Goal: Check status: Check status

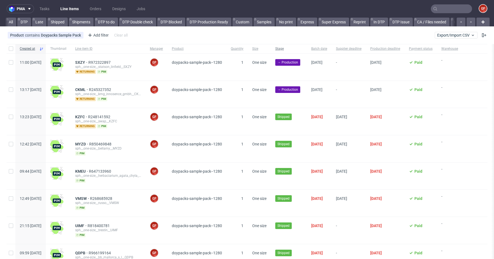
scroll to position [0, 1151]
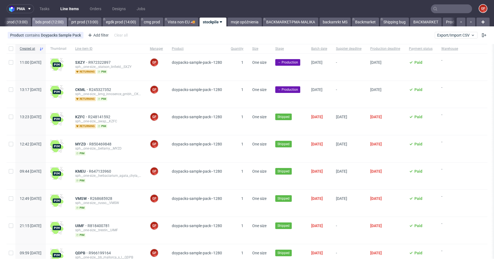
click at [65, 22] on link "bds prod (12:00)" at bounding box center [49, 22] width 35 height 9
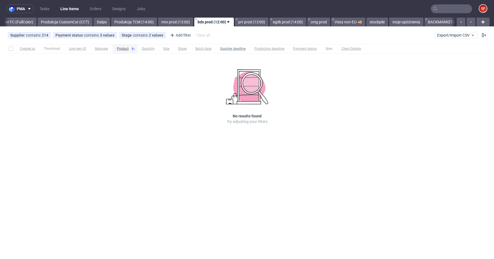
scroll to position [0, 988]
click at [194, 24] on link "mrx prod (13:00)" at bounding box center [176, 22] width 35 height 9
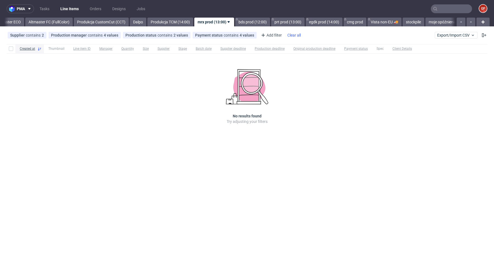
scroll to position [0, 952]
click at [263, 23] on link "bds prod (12:00)" at bounding box center [252, 22] width 35 height 9
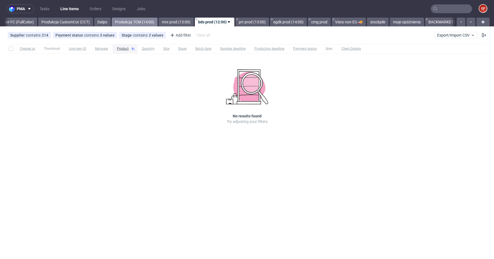
click at [155, 22] on link "Produkcja TCM (14:00)" at bounding box center [135, 22] width 46 height 9
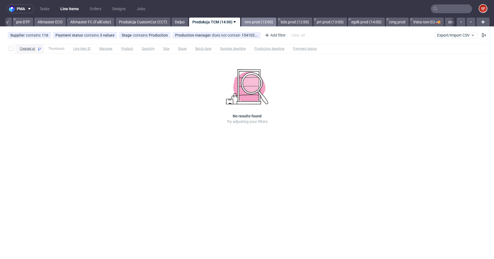
click at [276, 23] on link "mrx prod (13:00)" at bounding box center [258, 22] width 35 height 9
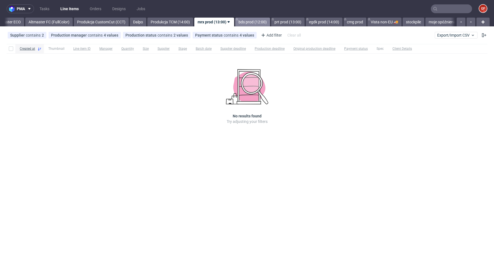
click at [262, 21] on link "bds prod (12:00)" at bounding box center [252, 22] width 35 height 9
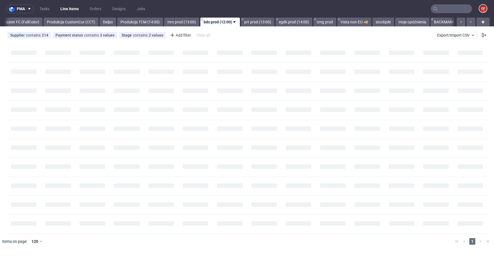
scroll to position [0, 988]
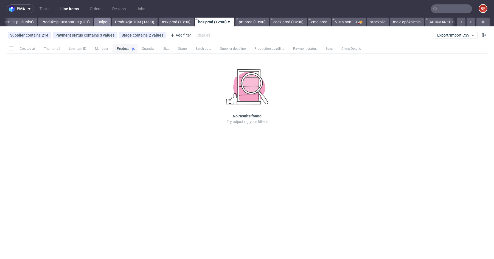
click at [111, 22] on link "Dalpo" at bounding box center [102, 22] width 16 height 9
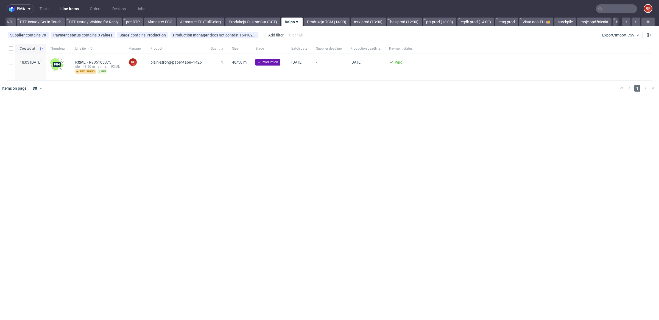
scroll to position [0, 796]
click at [226, 16] on nav "pma Tasks Line Items Orders Designs Jobs GF" at bounding box center [329, 9] width 659 height 18
click at [226, 19] on link "Altmaster FC (FullColor)" at bounding box center [205, 22] width 47 height 9
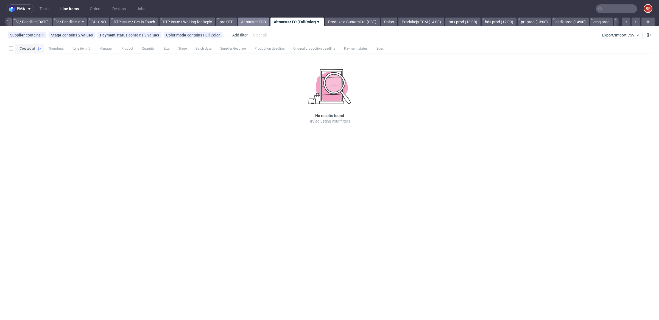
click at [269, 23] on link "Altmaster ECO" at bounding box center [254, 22] width 32 height 9
click at [360, 24] on link "Altmaster FC (FullColor)" at bounding box center [340, 22] width 47 height 9
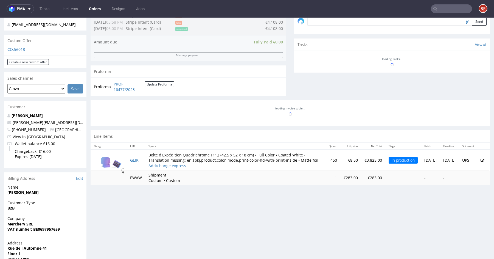
scroll to position [179, 0]
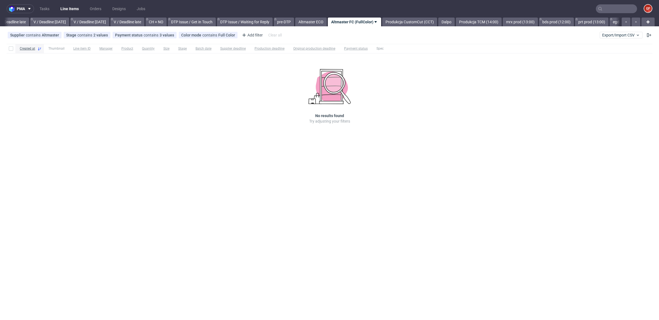
scroll to position [0, 707]
click at [373, 23] on link "Produkcja CustomCut (CCT)" at bounding box center [352, 22] width 55 height 9
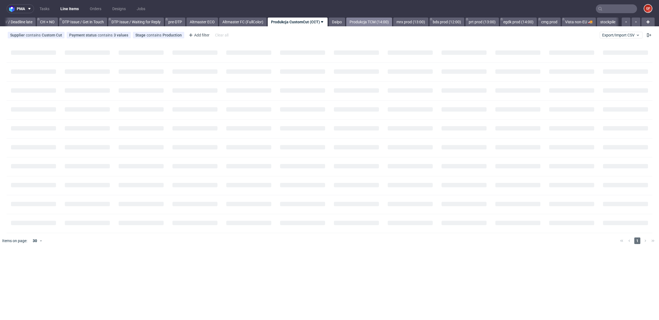
scroll to position [0, 759]
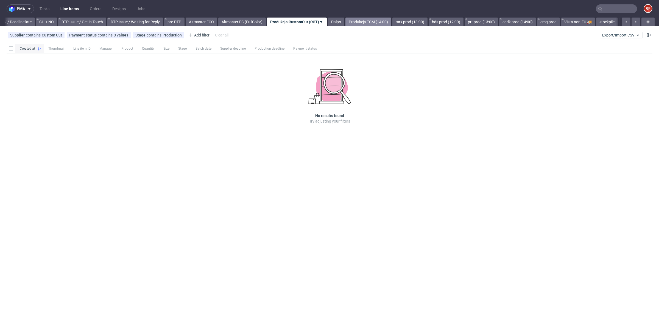
click at [344, 23] on link "Dalpo" at bounding box center [336, 22] width 16 height 9
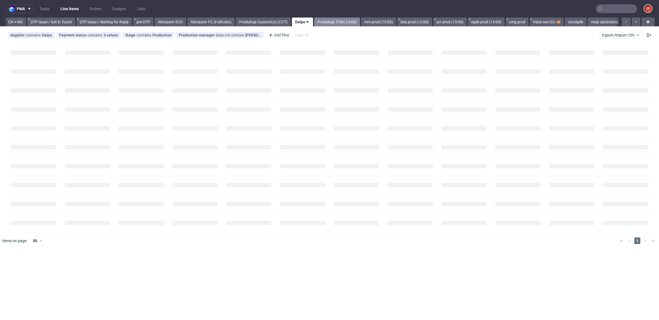
scroll to position [0, 796]
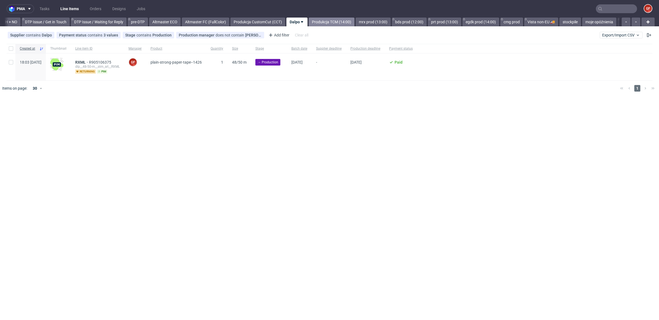
click at [334, 23] on link "Produkcja TCM (14:00)" at bounding box center [332, 22] width 46 height 9
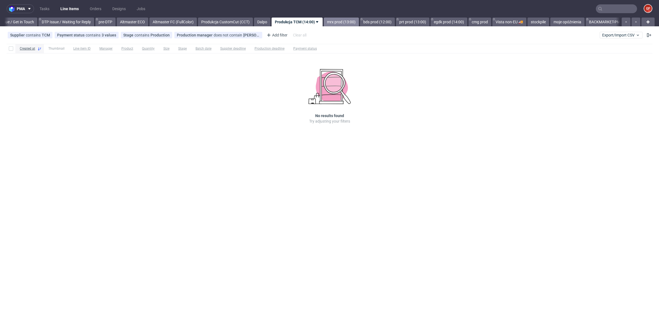
click at [357, 24] on link "mrx prod (13:00)" at bounding box center [341, 22] width 35 height 9
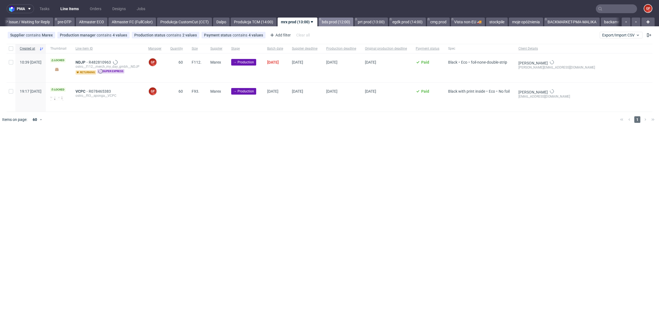
scroll to position [0, 870]
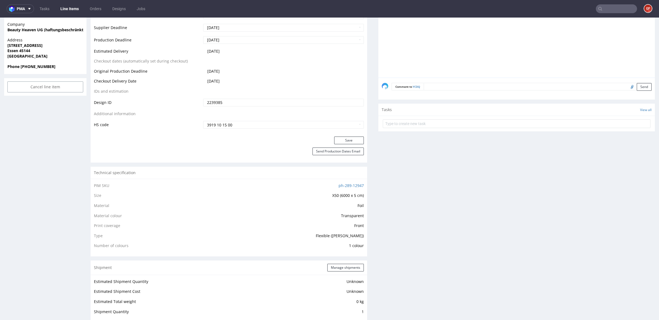
scroll to position [538, 0]
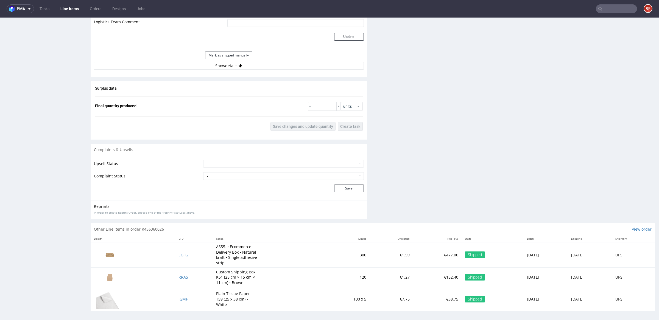
click at [233, 69] on div "Estimated Shipment Quantity Unknown Estimated Shipment Cost Unknown Estimated T…" at bounding box center [229, 19] width 276 height 108
click at [233, 67] on button "Show details" at bounding box center [229, 66] width 270 height 8
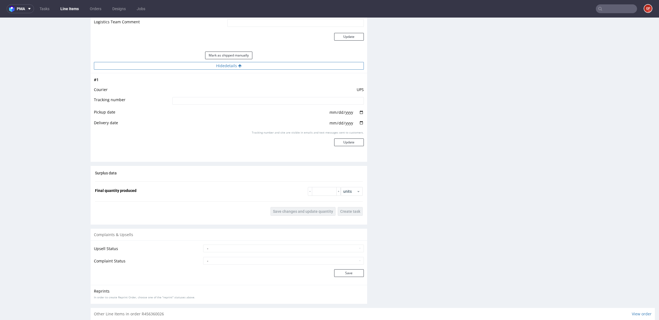
click at [249, 64] on button "Hide details" at bounding box center [229, 66] width 270 height 8
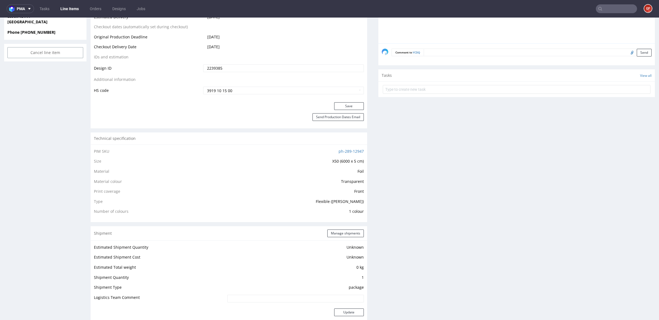
scroll to position [0, 0]
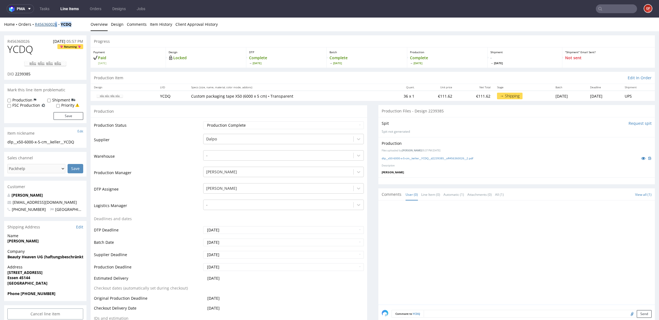
drag, startPoint x: 82, startPoint y: 24, endPoint x: 57, endPoint y: 25, distance: 24.7
click at [56, 25] on div "Home Orders R456360026 YCDQ" at bounding box center [45, 24] width 82 height 5
drag, startPoint x: 39, startPoint y: 41, endPoint x: 3, endPoint y: 39, distance: 36.0
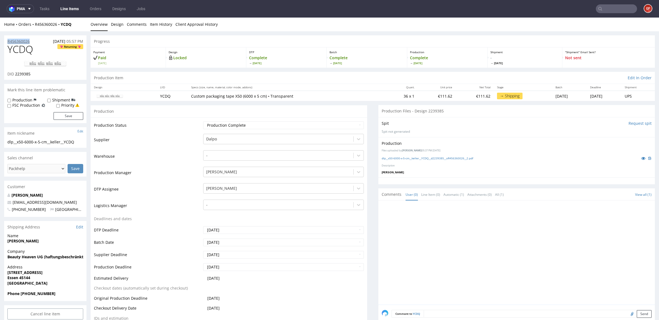
copy p "R456360026"
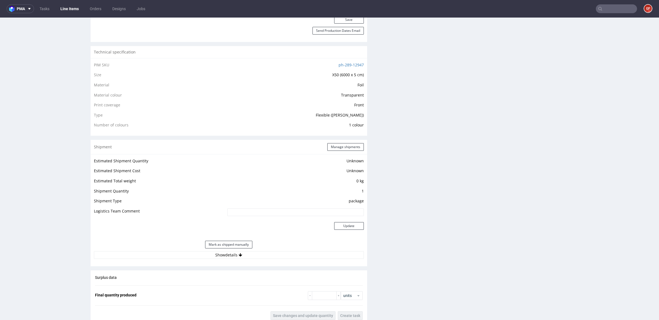
scroll to position [429, 0]
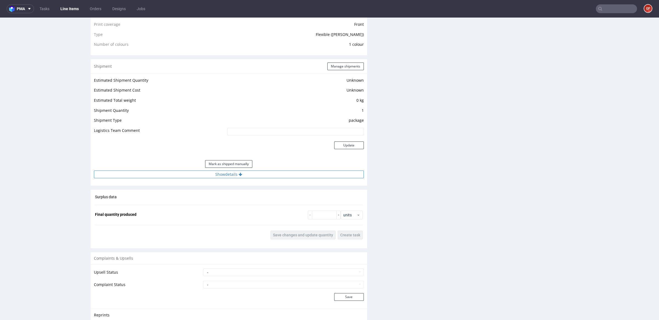
click at [236, 176] on button "Show details" at bounding box center [229, 175] width 270 height 8
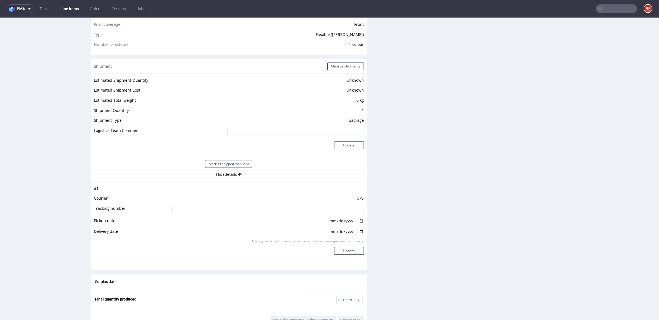
click at [256, 213] on td at bounding box center [267, 211] width 193 height 12
click at [257, 211] on input at bounding box center [267, 210] width 191 height 8
paste input "1Z5A15806895121541"
type input "1Z5A15806895121541"
click at [347, 252] on button "Update" at bounding box center [349, 251] width 30 height 8
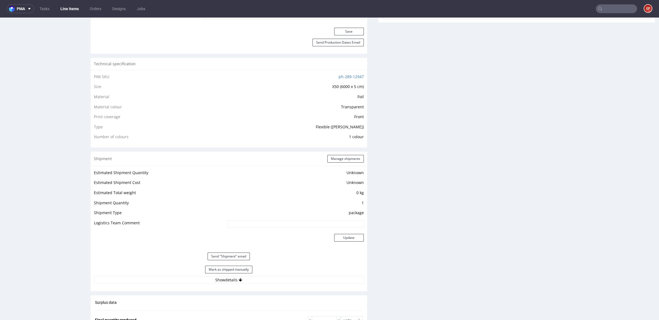
scroll to position [336, 0]
click at [255, 277] on button "Show details" at bounding box center [229, 280] width 270 height 8
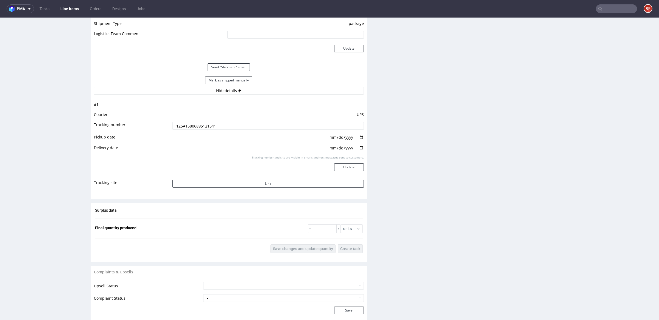
scroll to position [0, 0]
